Goal: Information Seeking & Learning: Learn about a topic

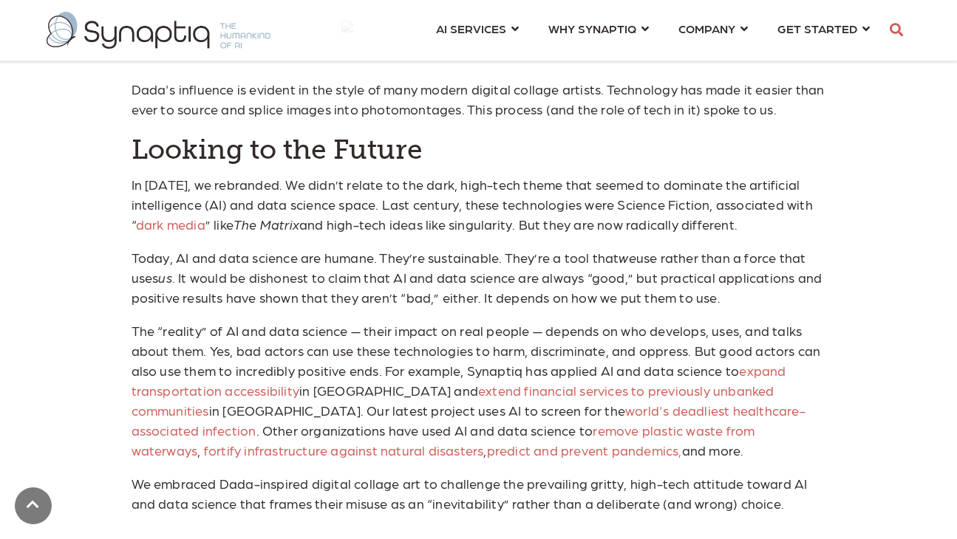
scroll to position [1965, 0]
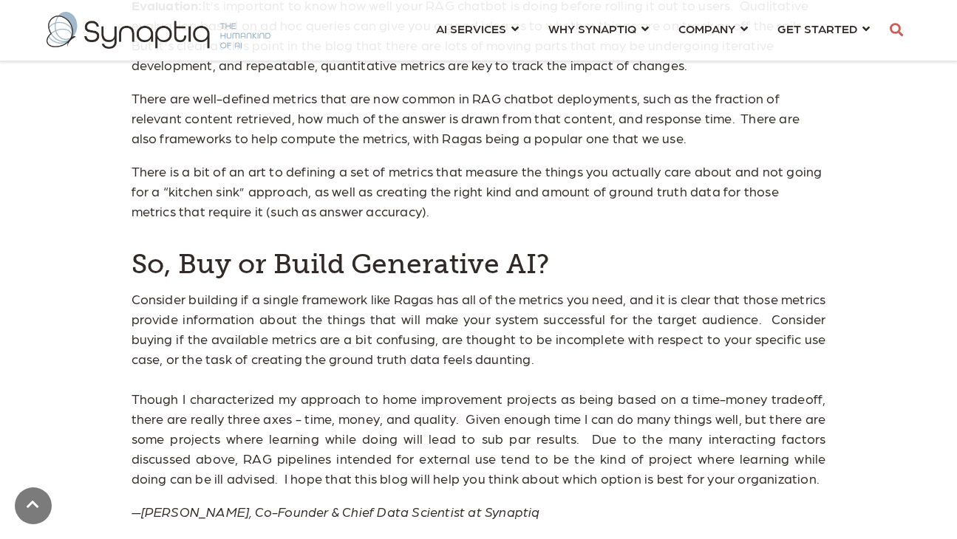
scroll to position [3278, 0]
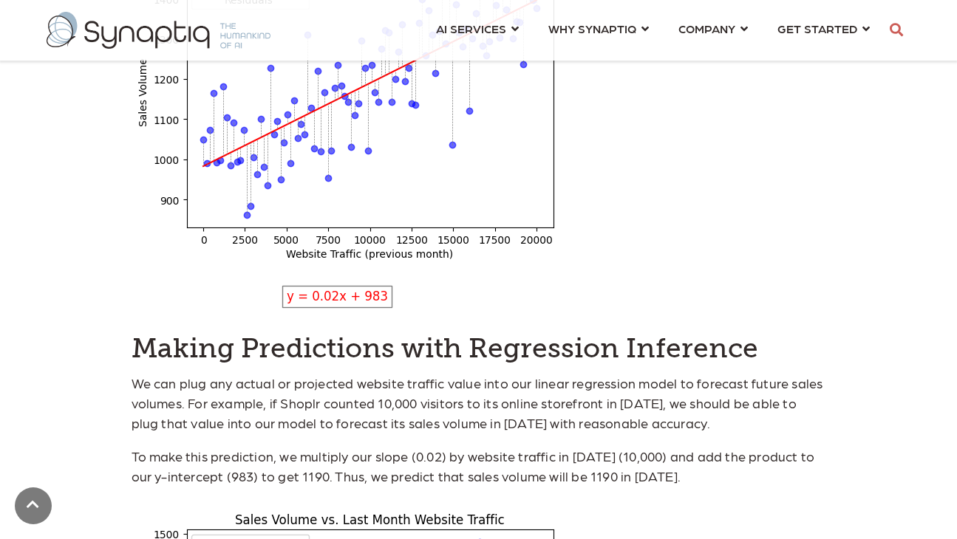
scroll to position [1857, 0]
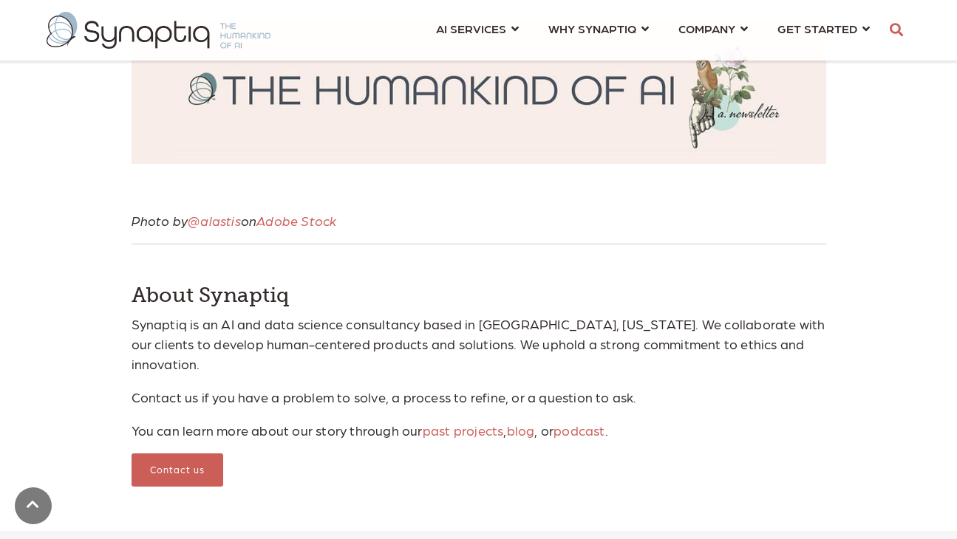
scroll to position [3488, 0]
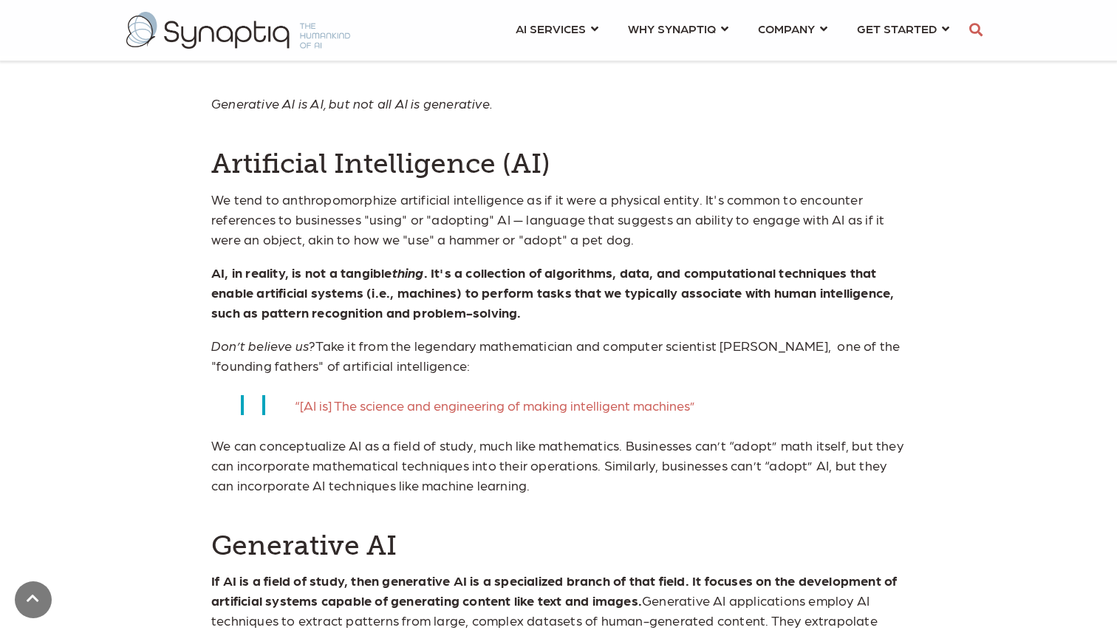
scroll to position [348, 0]
